Goal: Check status: Check status

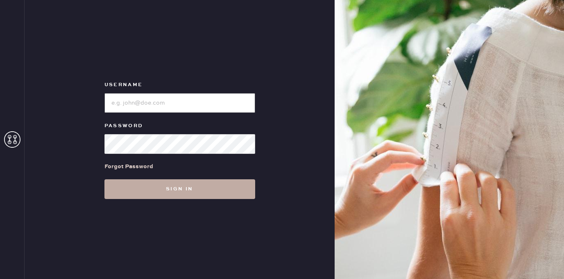
type input "[EMAIL_ADDRESS][DOMAIN_NAME]"
click at [182, 190] on button "Sign in" at bounding box center [179, 189] width 151 height 20
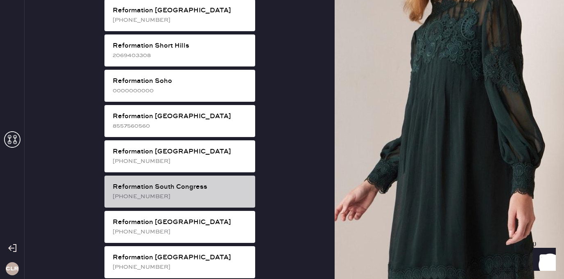
scroll to position [1427, 0]
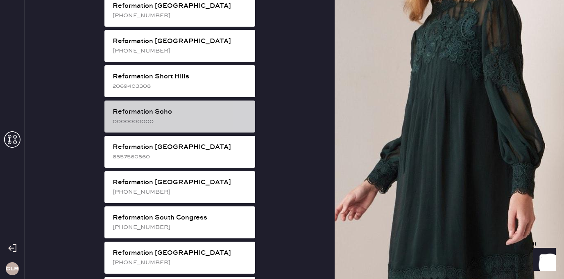
click at [187, 107] on div "Reformation Soho" at bounding box center [181, 112] width 136 height 10
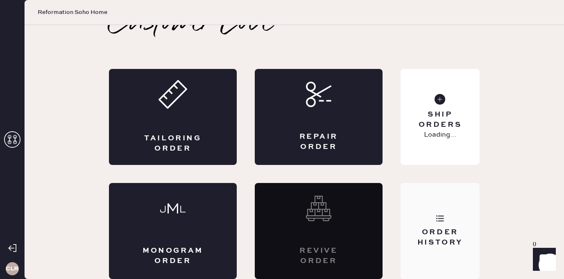
click at [424, 209] on div "Order History" at bounding box center [440, 231] width 79 height 96
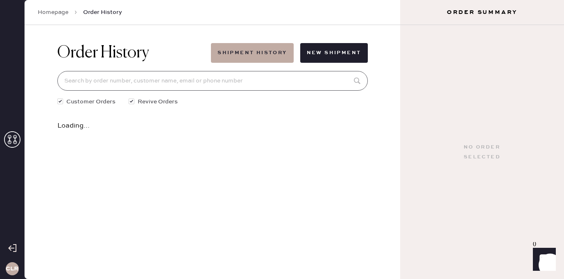
click at [248, 82] on input at bounding box center [212, 81] width 311 height 20
paste input "81657"
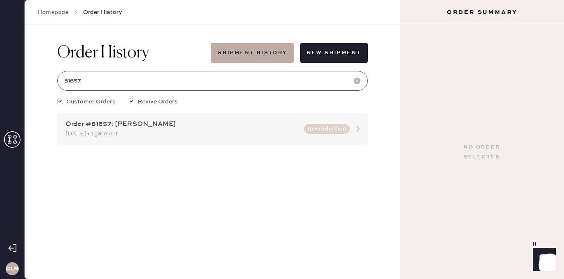
type input "81657"
click at [155, 134] on div "[DATE] • 1 garment" at bounding box center [183, 133] width 234 height 9
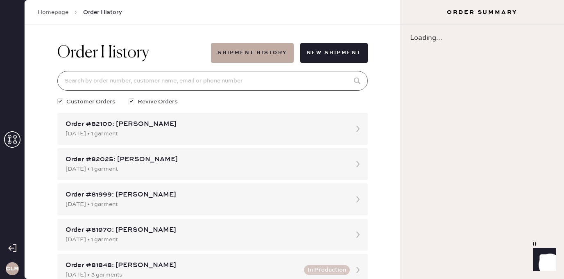
click at [165, 83] on input at bounding box center [212, 81] width 311 height 20
paste input "81657"
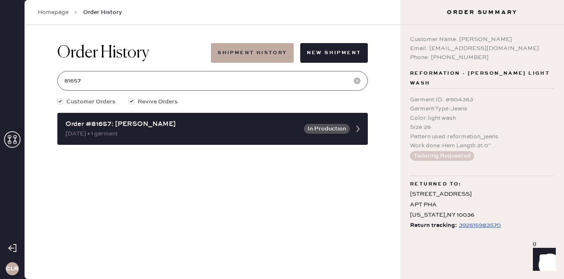
type input "81657"
click at [478, 220] on div "392615983570" at bounding box center [480, 225] width 42 height 10
click at [9, 134] on icon at bounding box center [12, 139] width 16 height 16
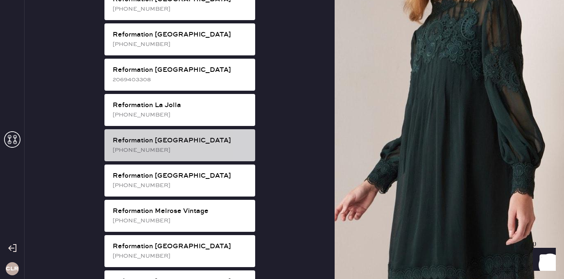
scroll to position [734, 0]
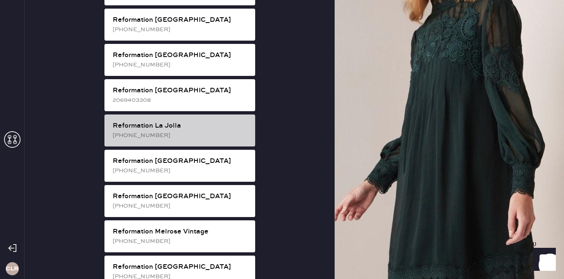
click at [197, 131] on div "[PHONE_NUMBER]" at bounding box center [181, 135] width 136 height 9
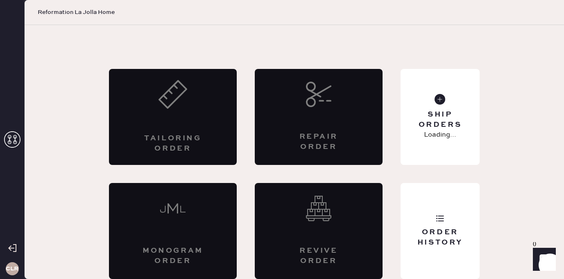
scroll to position [18, 0]
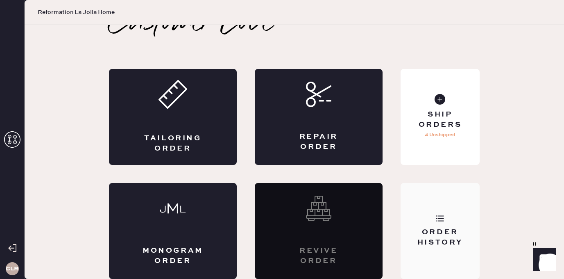
click at [446, 210] on div "Order History" at bounding box center [440, 231] width 79 height 96
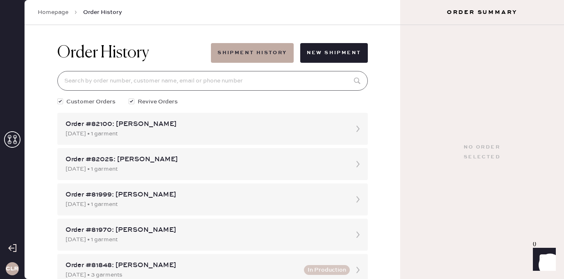
click at [232, 85] on input at bounding box center [212, 81] width 311 height 20
paste input "81526"
type input "81526"
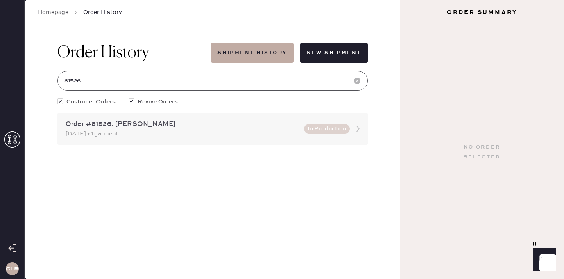
click at [121, 127] on div "Order #81526: [PERSON_NAME]" at bounding box center [183, 124] width 234 height 10
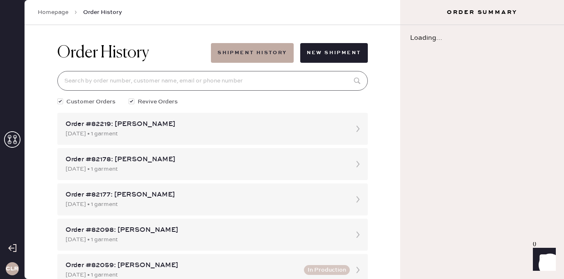
click at [141, 74] on input at bounding box center [212, 81] width 311 height 20
paste input "81526"
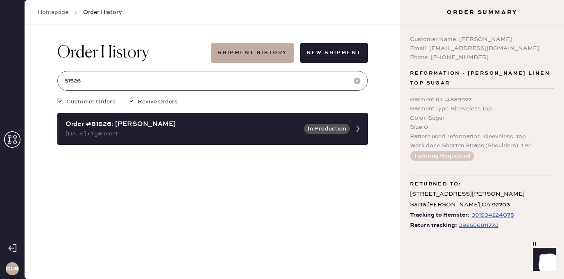
type input "81526"
